Goal: Information Seeking & Learning: Learn about a topic

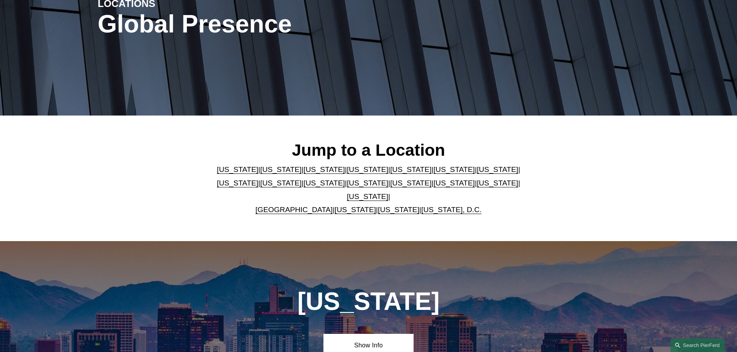
click at [390, 171] on link "[US_STATE]" at bounding box center [410, 170] width 41 height 8
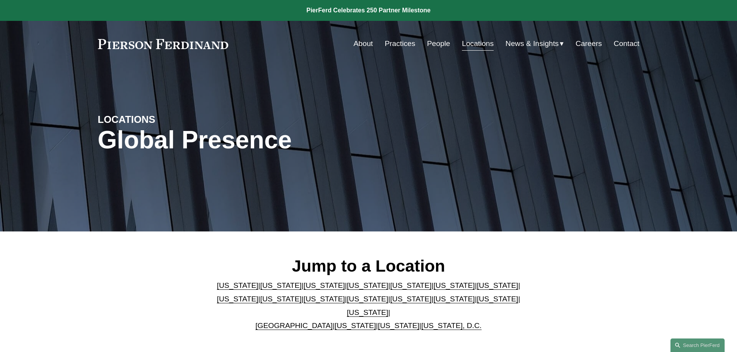
click at [441, 44] on link "People" at bounding box center [438, 43] width 23 height 15
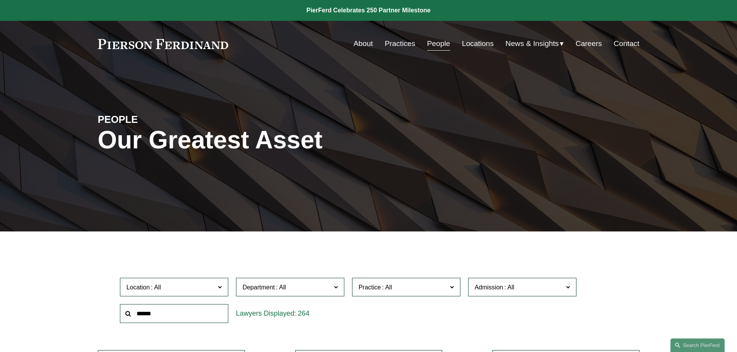
click at [397, 44] on link "Practices" at bounding box center [400, 43] width 31 height 15
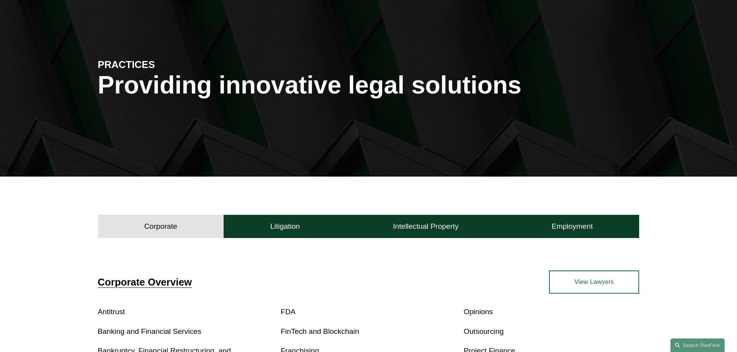
scroll to position [193, 0]
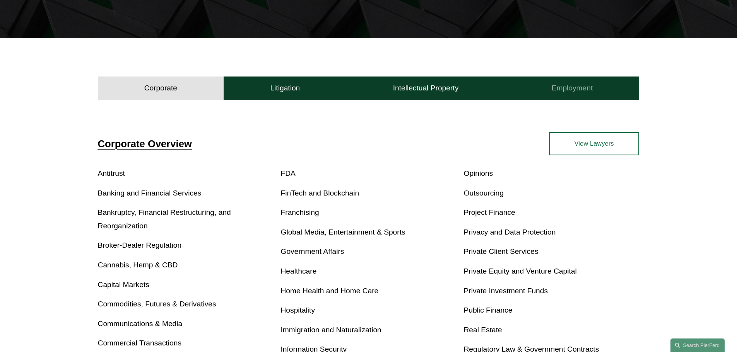
click at [556, 88] on h4 "Employment" at bounding box center [572, 88] width 41 height 9
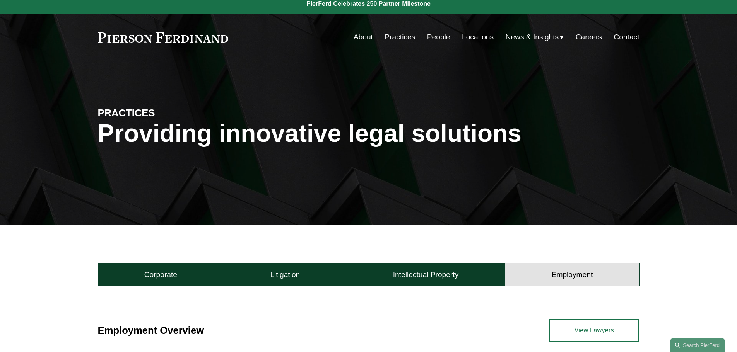
scroll to position [0, 0]
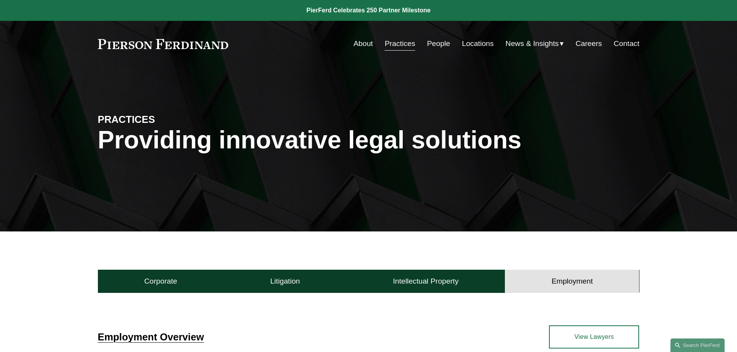
click at [435, 46] on link "People" at bounding box center [438, 43] width 23 height 15
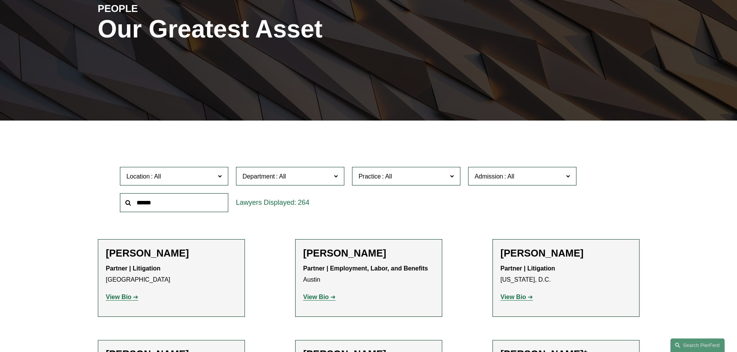
scroll to position [193, 0]
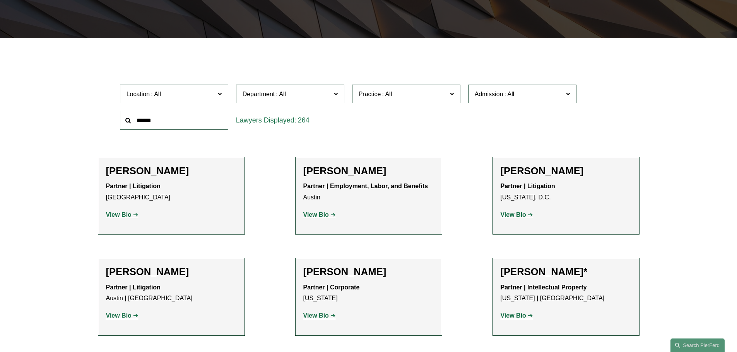
click at [389, 92] on span at bounding box center [387, 94] width 12 height 7
click at [0, 0] on link "Employment and Labor" at bounding box center [0, 0] width 0 height 0
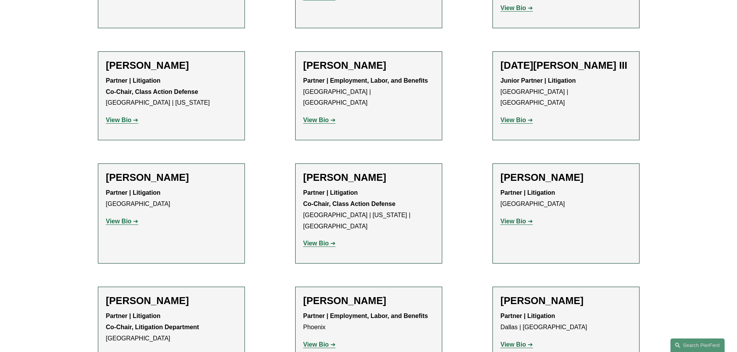
scroll to position [1741, 0]
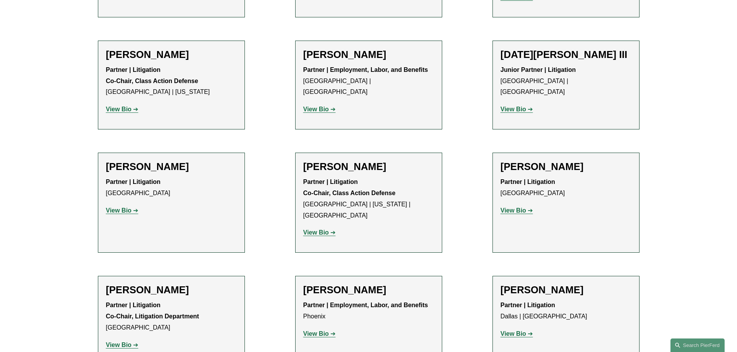
click at [326, 229] on strong "View Bio" at bounding box center [316, 232] width 26 height 7
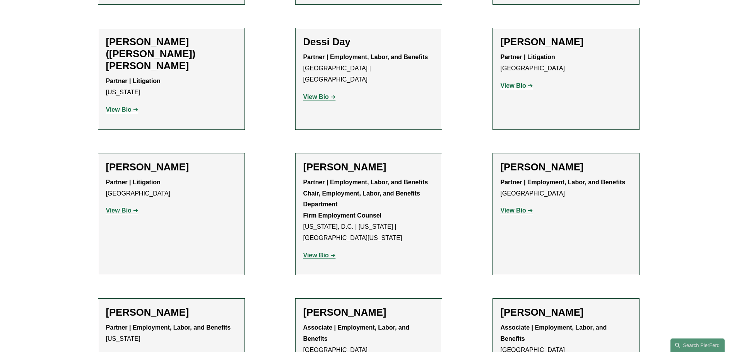
scroll to position [890, 0]
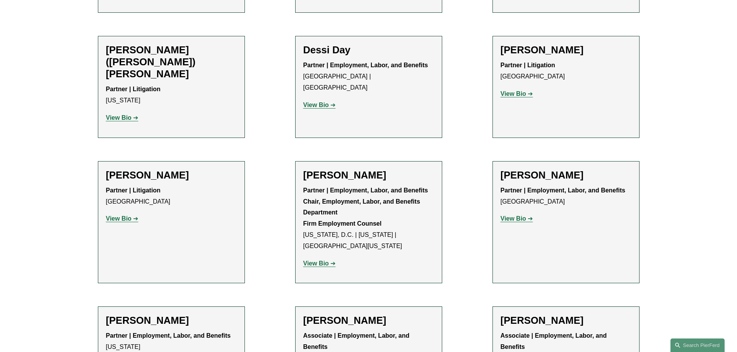
click at [511, 91] on strong "View Bio" at bounding box center [514, 94] width 26 height 7
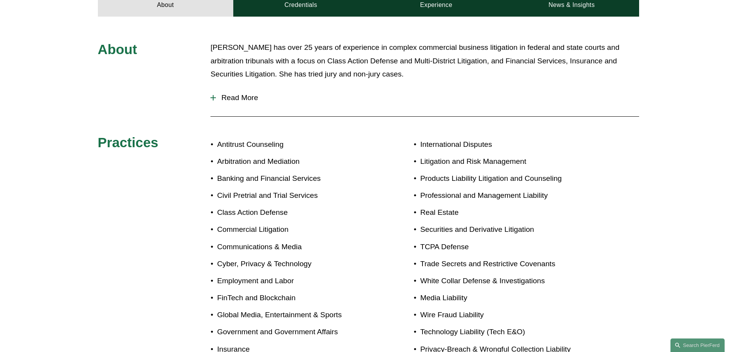
scroll to position [309, 0]
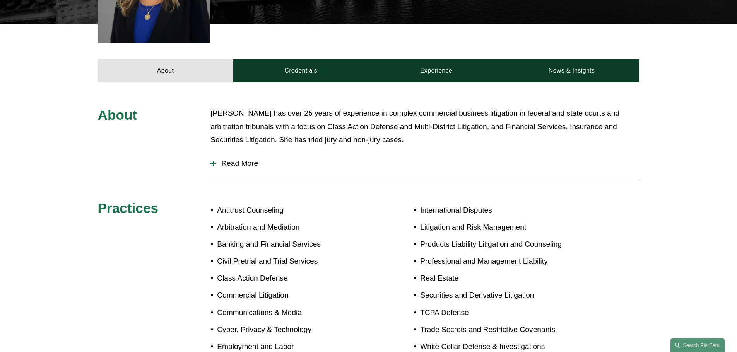
click at [213, 161] on div at bounding box center [213, 163] width 1 height 5
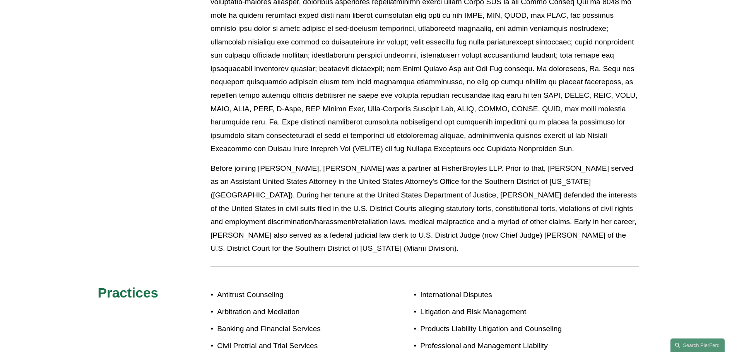
scroll to position [580, 0]
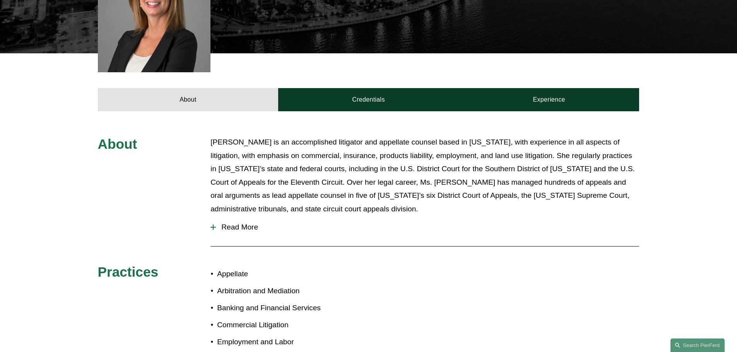
scroll to position [271, 0]
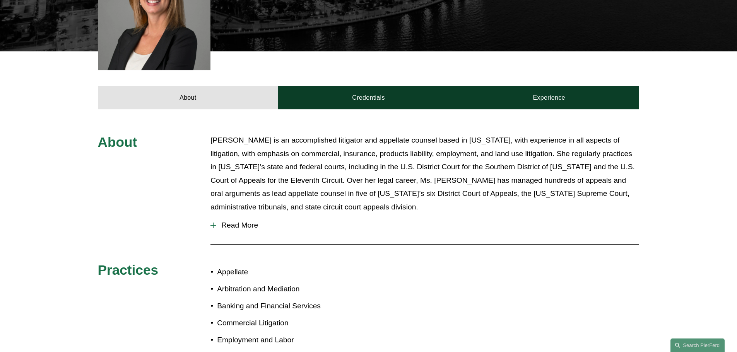
click at [214, 223] on div at bounding box center [212, 225] width 5 height 5
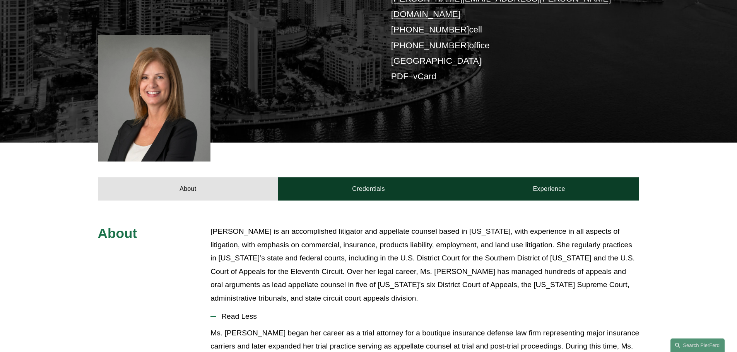
scroll to position [0, 0]
